Goal: Navigation & Orientation: Find specific page/section

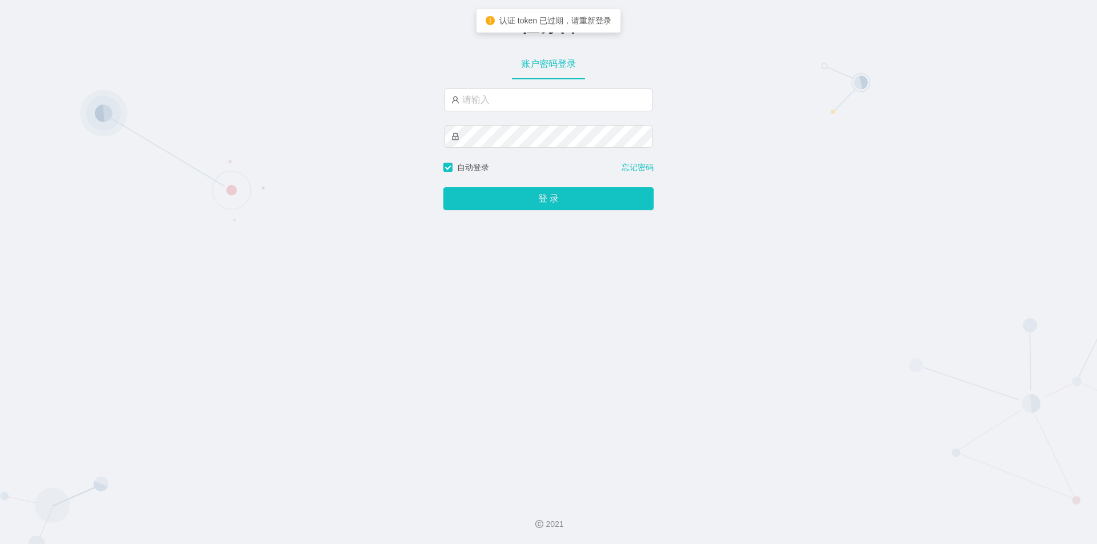
type input "jishu"
click at [475, 204] on button "登 录" at bounding box center [548, 198] width 210 height 23
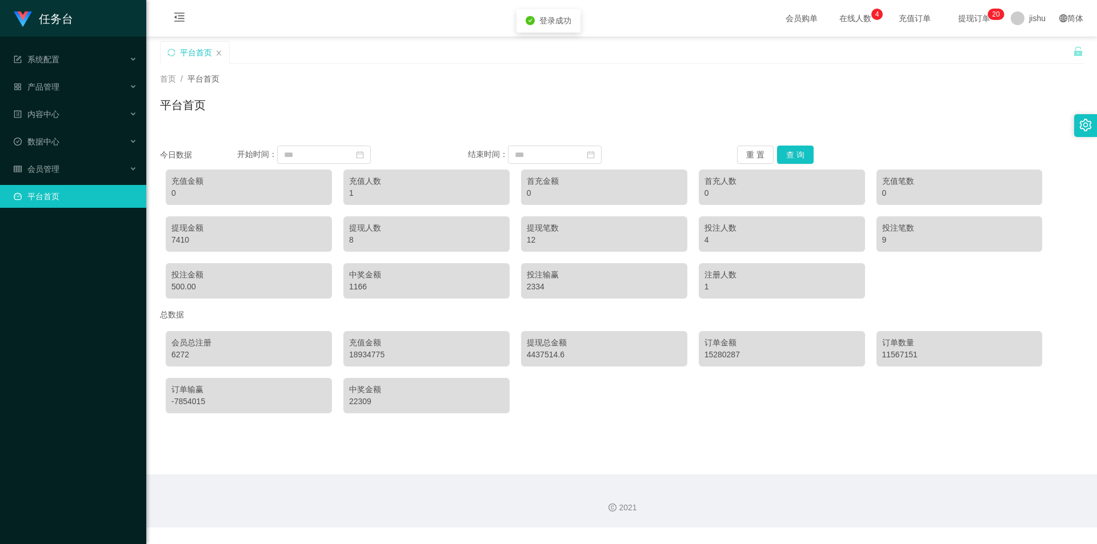
click at [835, 29] on span "在线人数 0 1 2 3 4 5 6 7 8 9 0 1 2 3 4 5 6 7 8 9 0 1 2 3 4 5 6 7 8 9" at bounding box center [854, 18] width 59 height 37
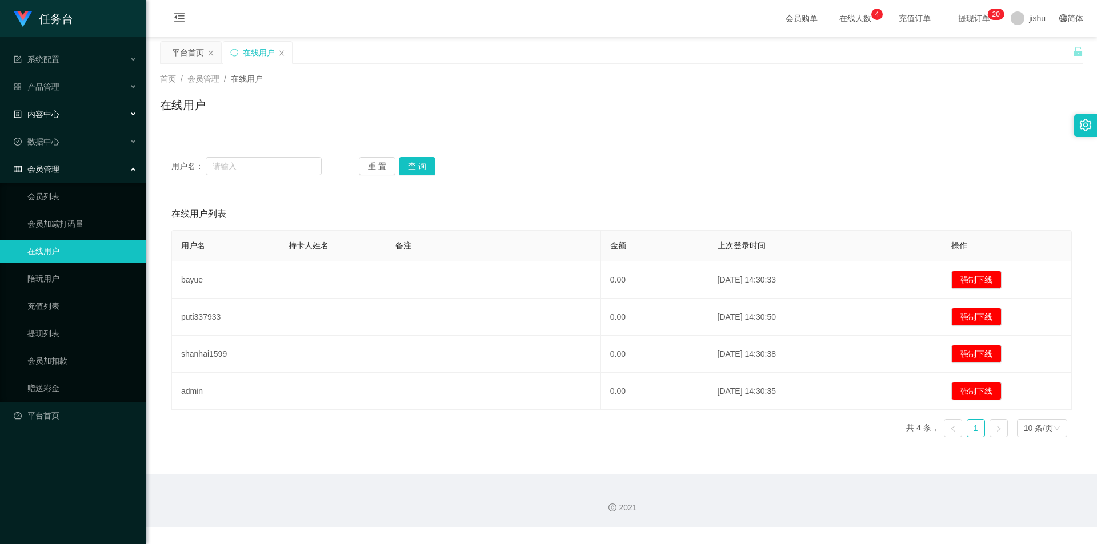
click at [68, 118] on div "内容中心" at bounding box center [73, 114] width 146 height 23
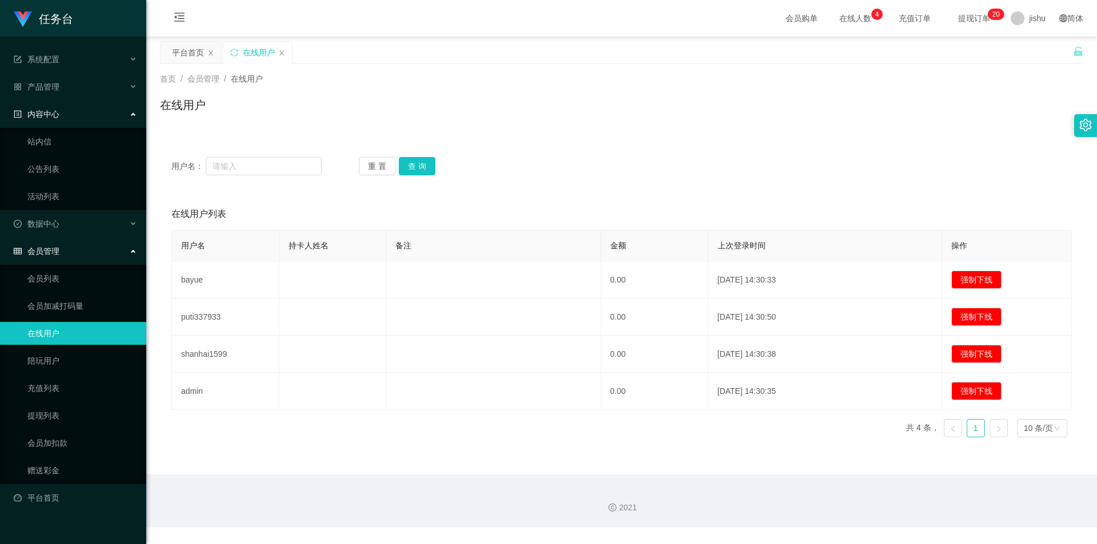
click at [63, 210] on ul "站内信 公告列表 活动列表" at bounding box center [73, 169] width 146 height 82
click at [70, 218] on div "数据中心" at bounding box center [73, 223] width 146 height 23
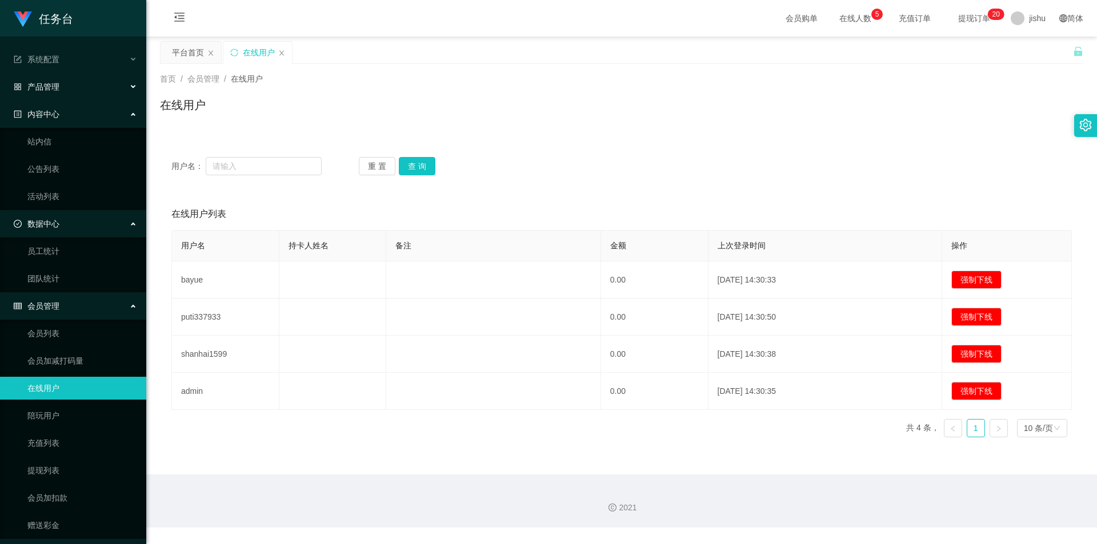
click at [61, 76] on div "产品管理" at bounding box center [73, 86] width 146 height 23
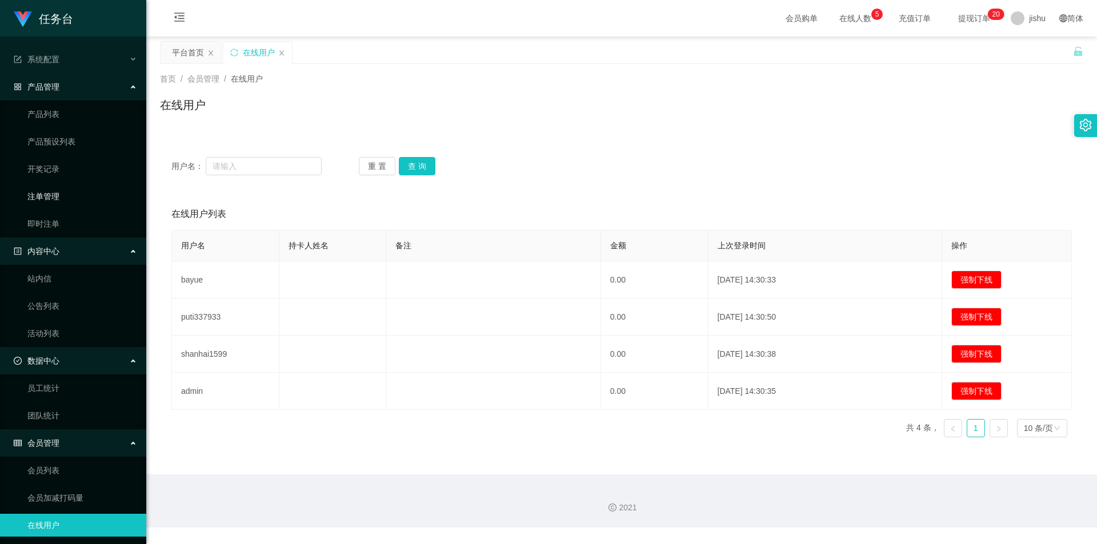
click at [69, 193] on link "注单管理" at bounding box center [82, 196] width 110 height 23
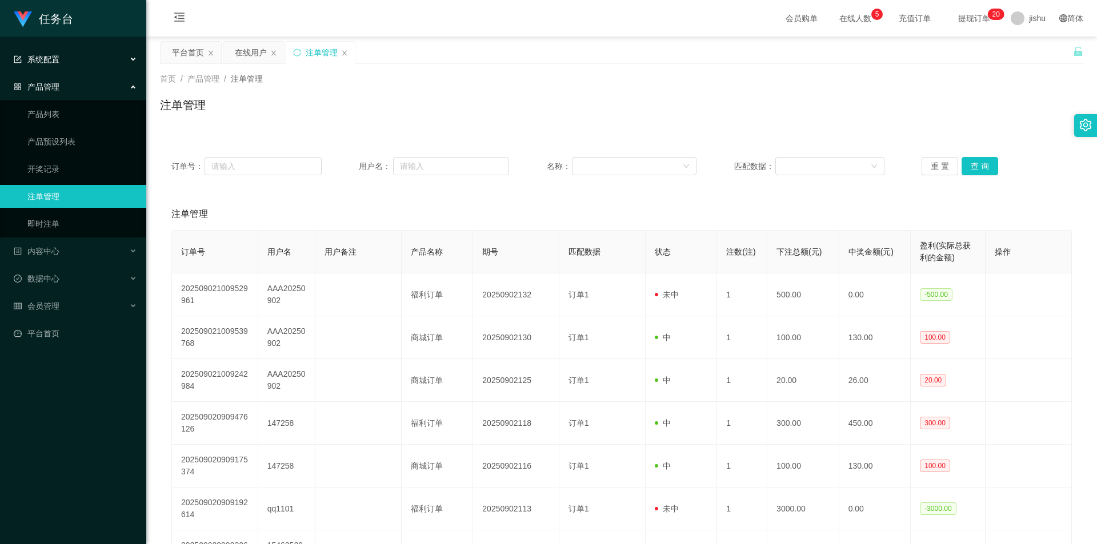
click at [79, 51] on div "系统配置" at bounding box center [73, 59] width 146 height 23
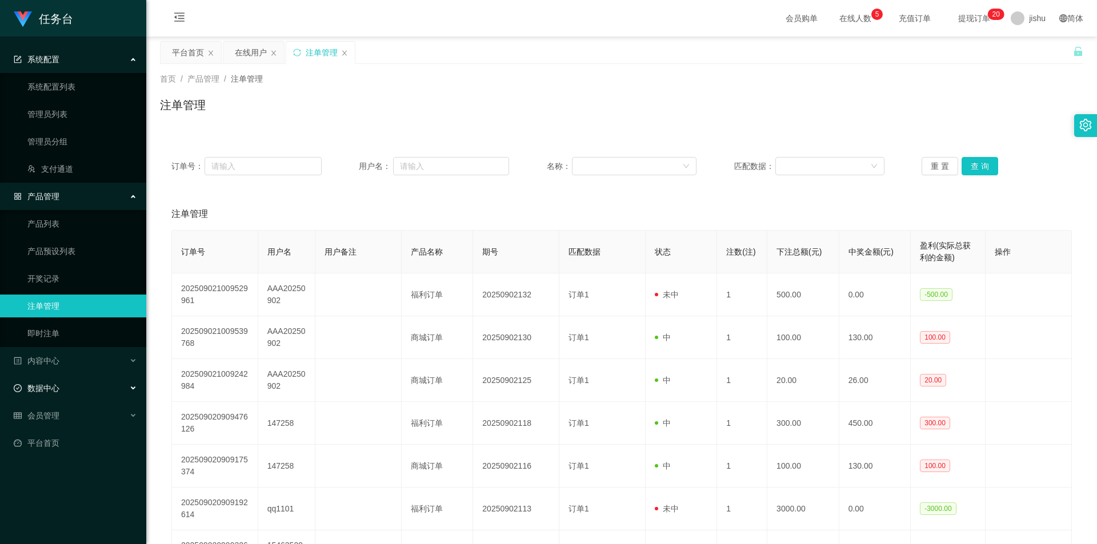
click at [53, 391] on span "数据中心" at bounding box center [37, 388] width 46 height 9
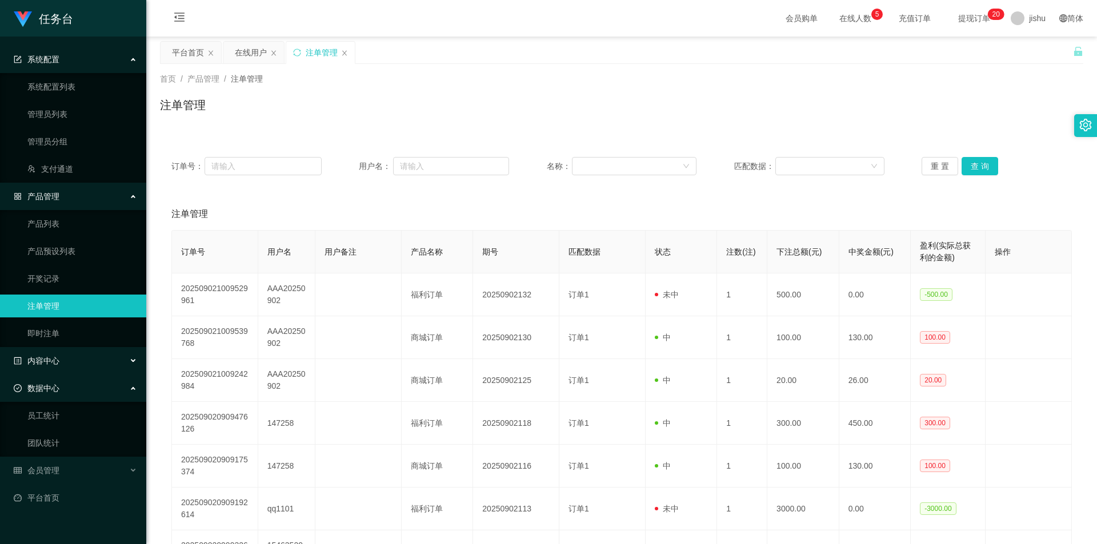
click at [54, 372] on div "内容中心" at bounding box center [73, 361] width 146 height 23
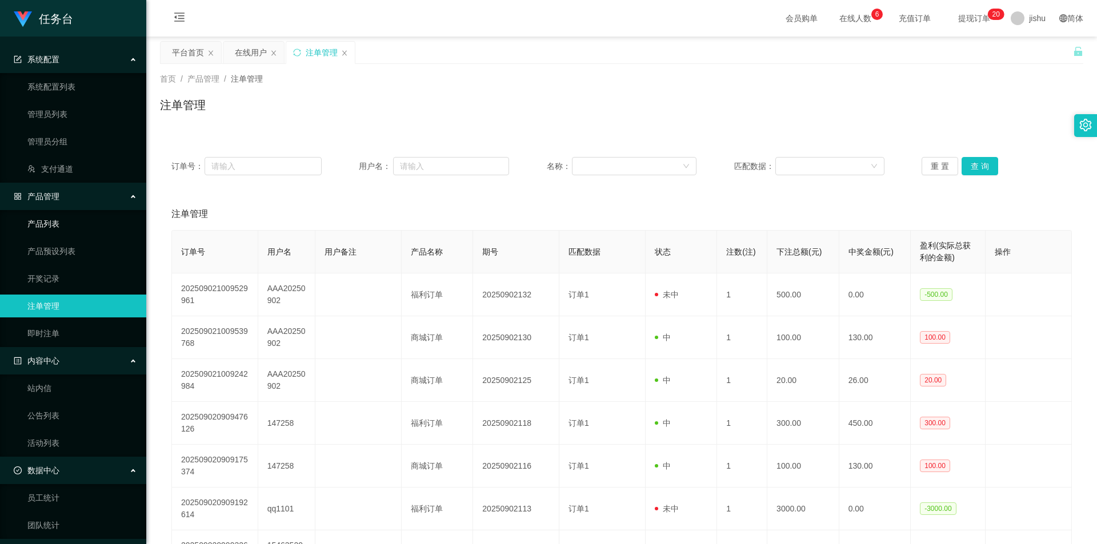
click at [63, 220] on link "产品列表" at bounding box center [82, 223] width 110 height 23
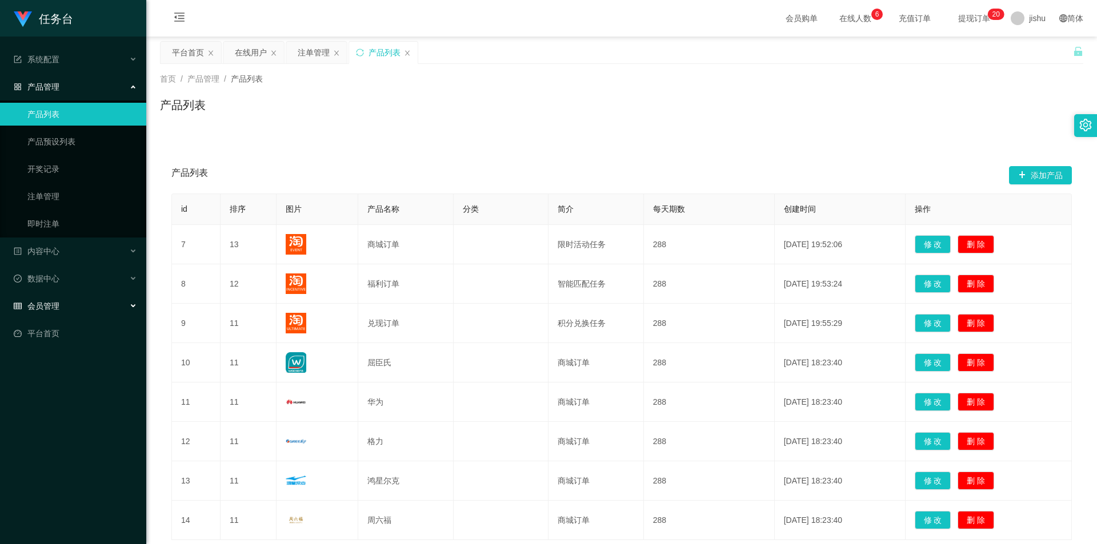
click at [55, 302] on span "会员管理" at bounding box center [37, 306] width 46 height 9
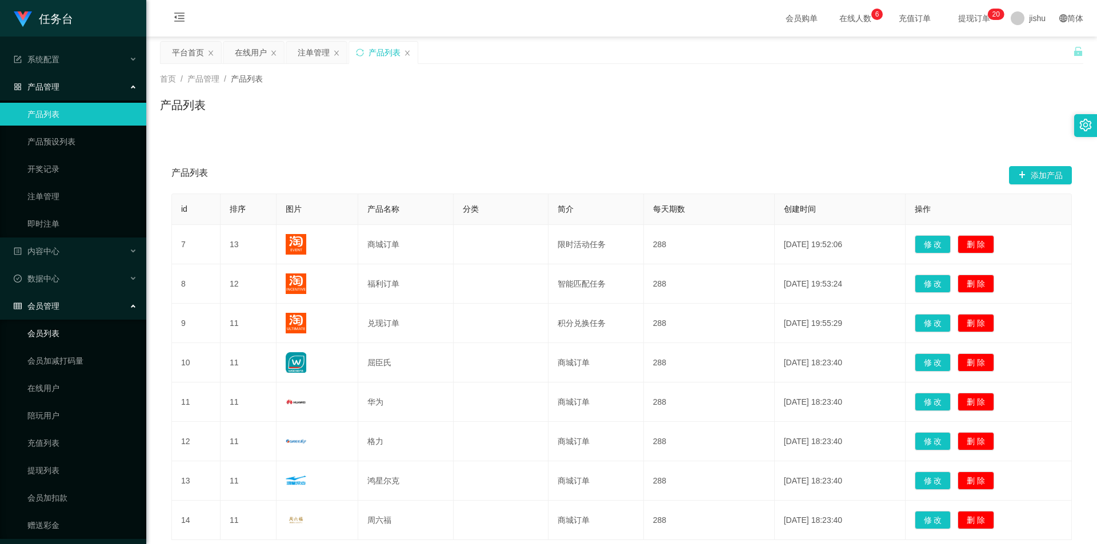
click at [62, 330] on link "会员列表" at bounding box center [82, 333] width 110 height 23
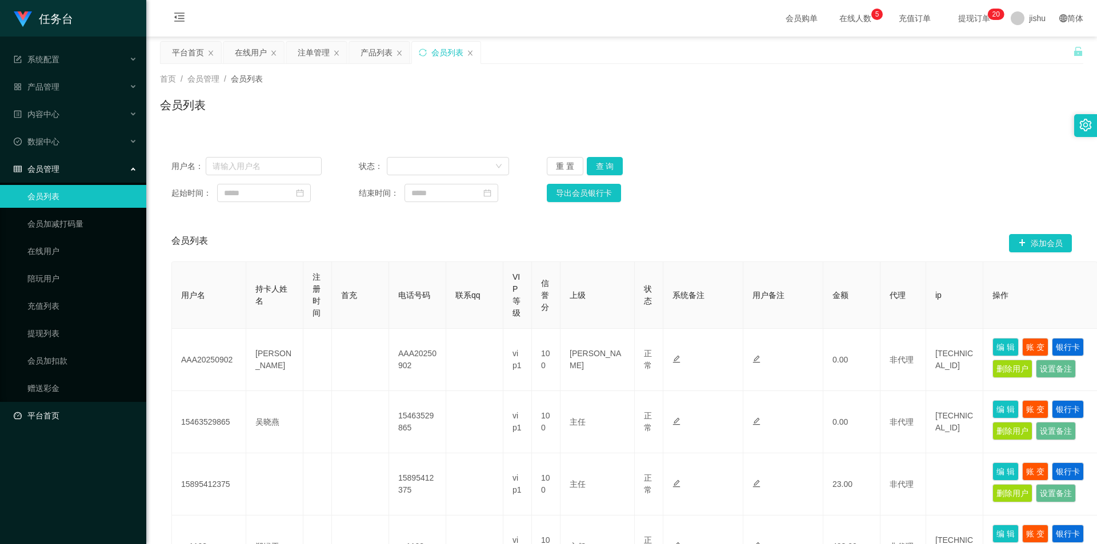
click at [49, 416] on link "平台首页" at bounding box center [75, 415] width 123 height 23
